Goal: Transaction & Acquisition: Purchase product/service

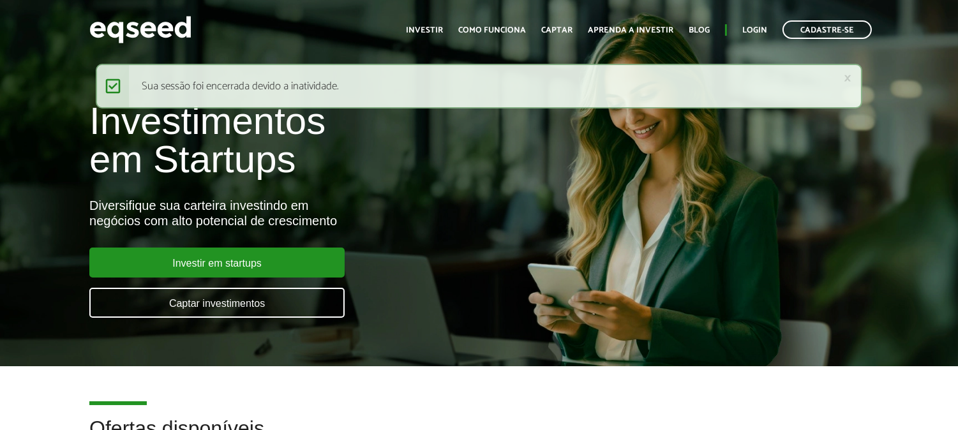
click at [853, 73] on div "× Mensagem de status Sua sessão foi encerrada devido a inatividade." at bounding box center [479, 86] width 766 height 45
click at [849, 77] on link "×" at bounding box center [848, 77] width 8 height 13
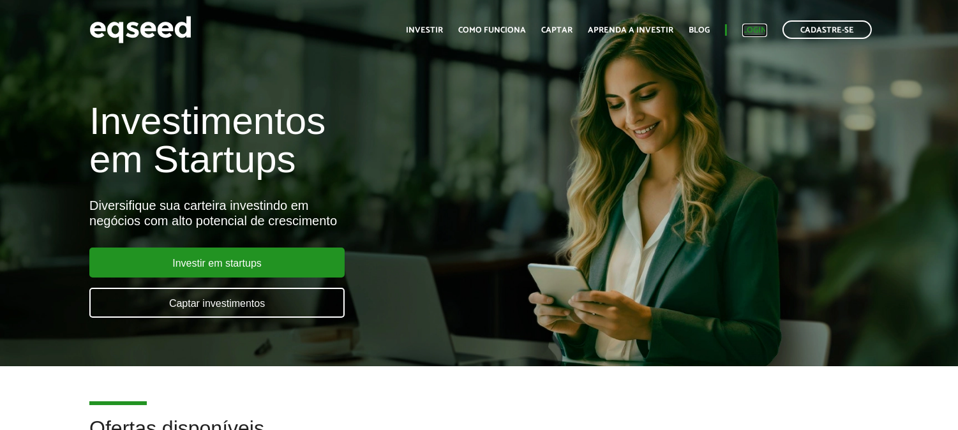
click at [758, 28] on link "Login" at bounding box center [754, 30] width 25 height 8
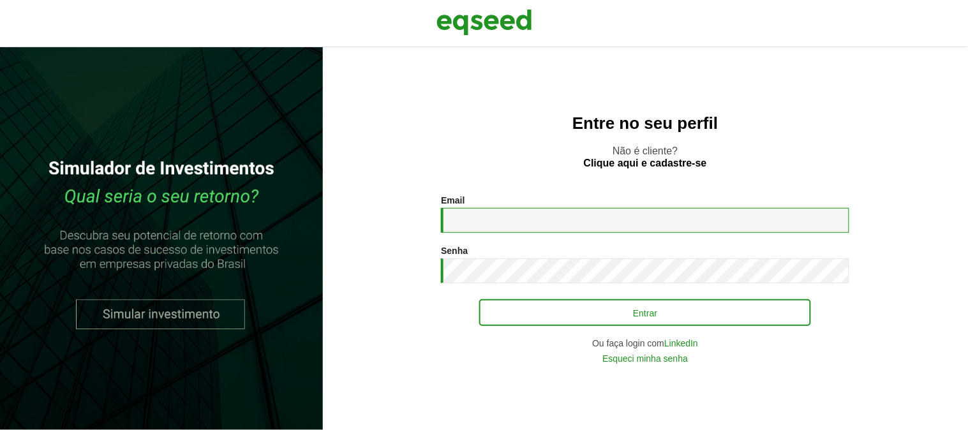
type input "**********"
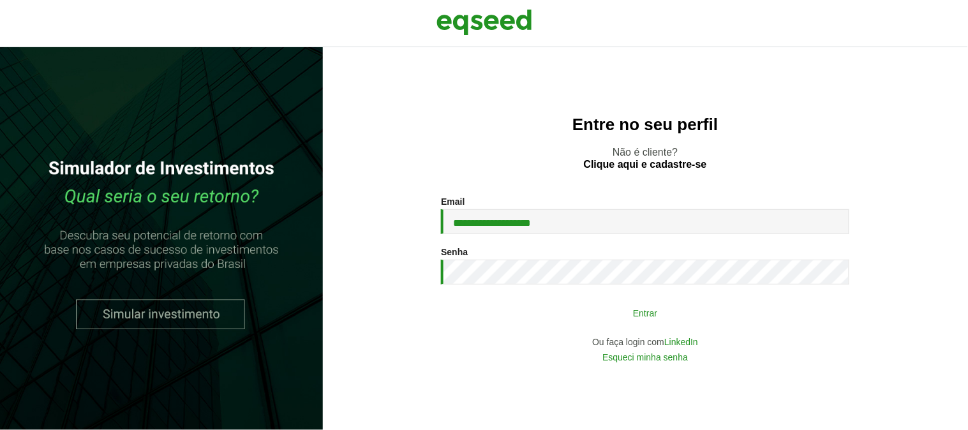
click at [608, 313] on button "Entrar" at bounding box center [645, 313] width 332 height 24
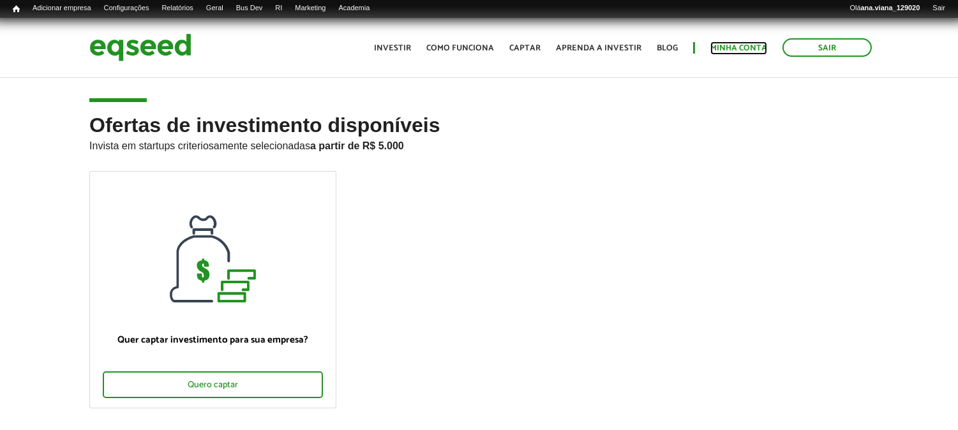
click at [745, 44] on link "Minha conta" at bounding box center [738, 48] width 57 height 8
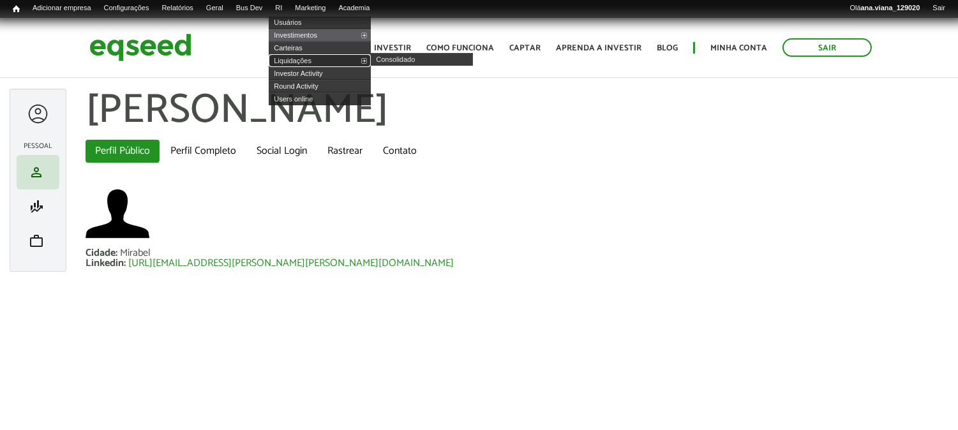
click at [316, 59] on link "Liquidações" at bounding box center [320, 60] width 102 height 13
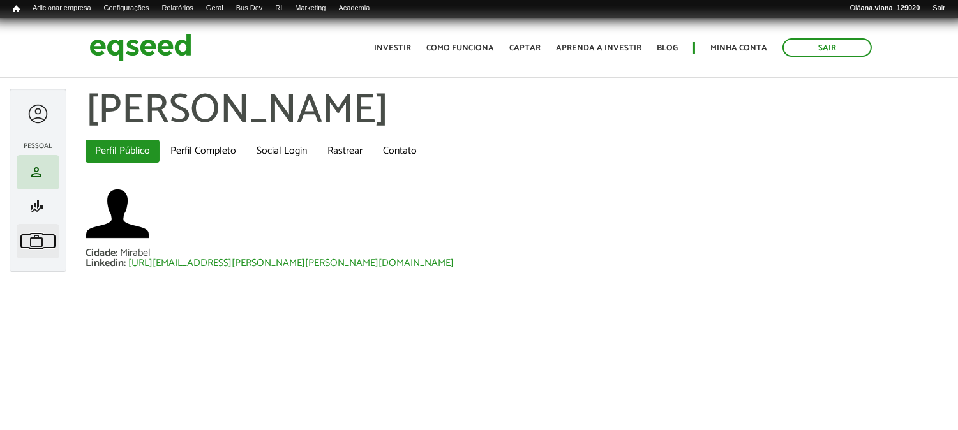
click at [37, 246] on span "work" at bounding box center [36, 241] width 15 height 15
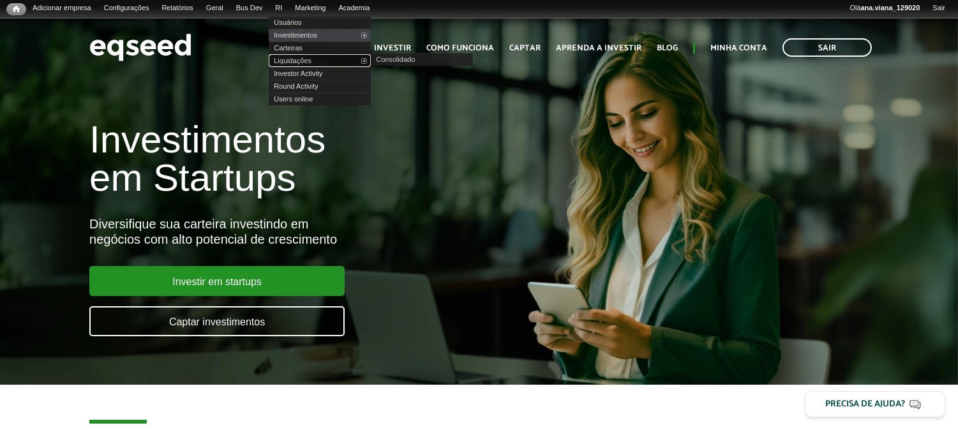
click at [324, 62] on link "Liquidações" at bounding box center [320, 60] width 102 height 13
